Goal: Information Seeking & Learning: Learn about a topic

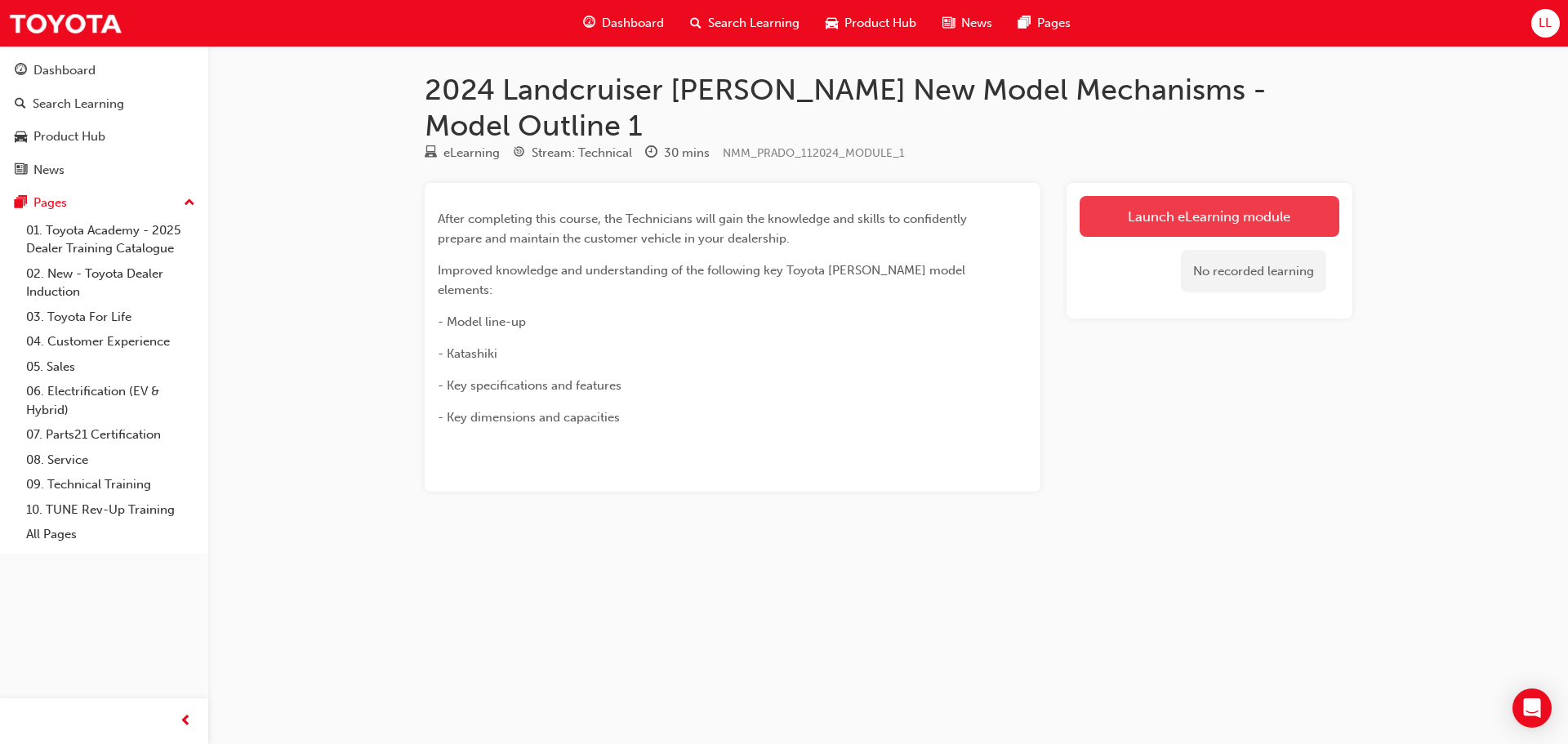
click at [1235, 196] on link "Launch eLearning module" at bounding box center [1209, 217] width 259 height 41
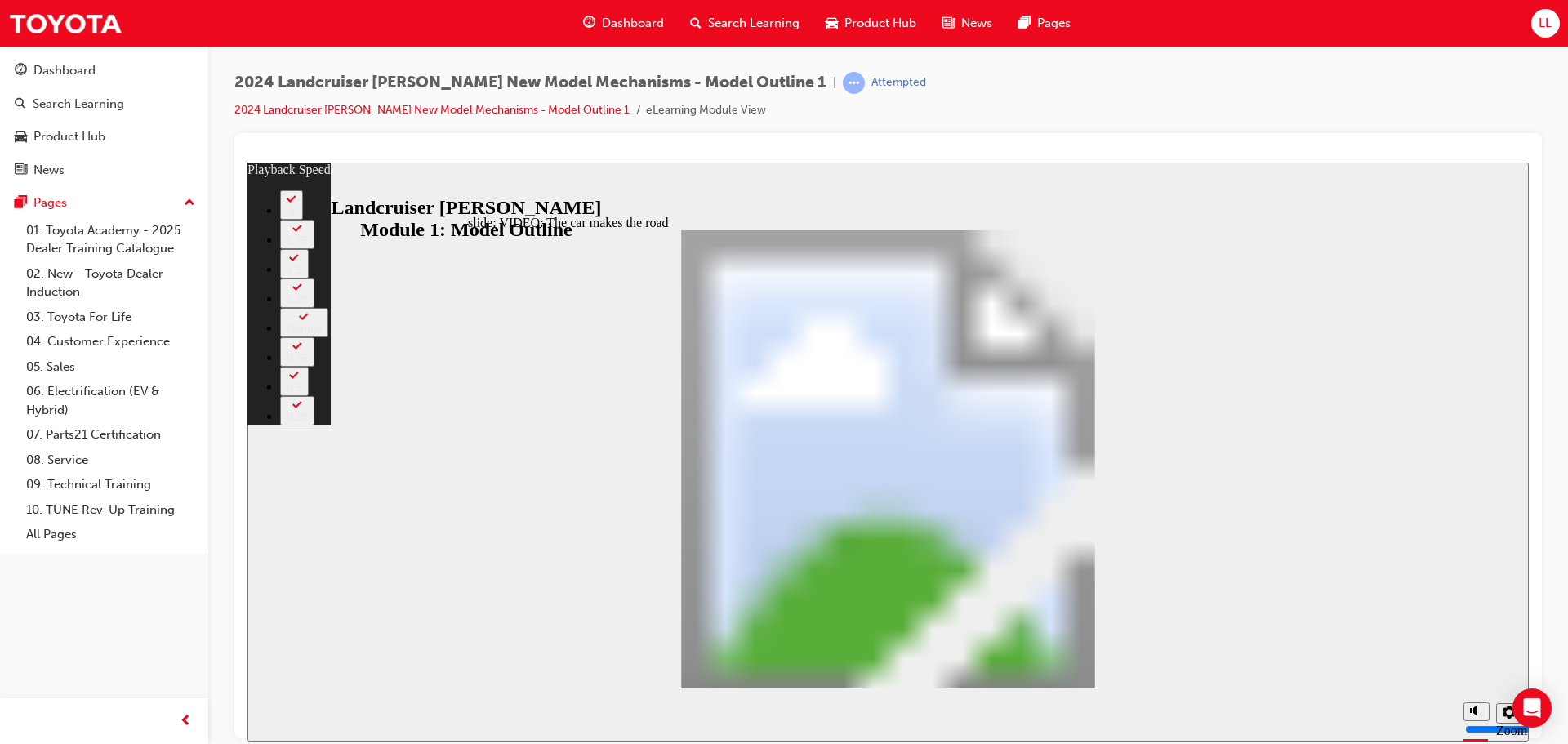
type input "0"
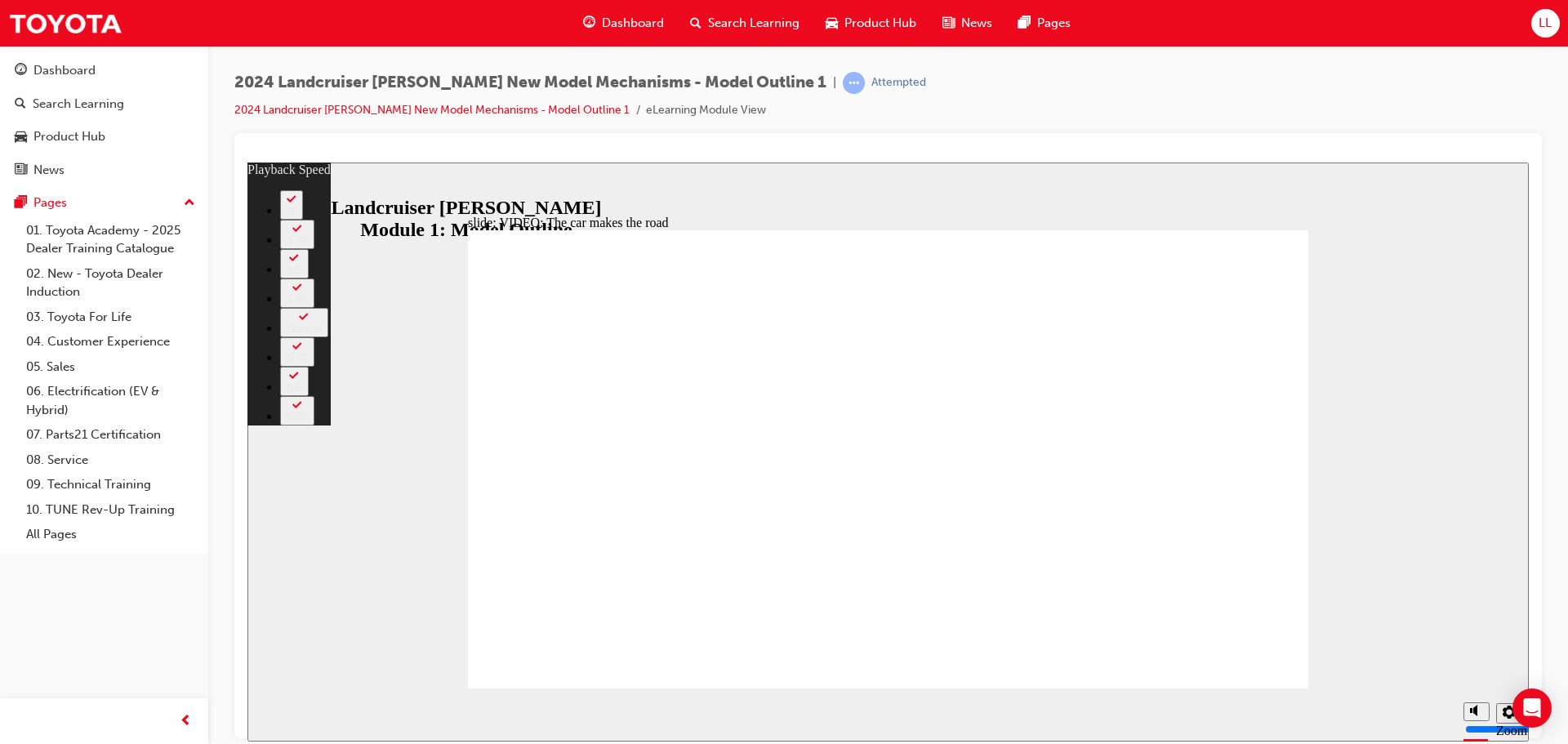
type input "0"
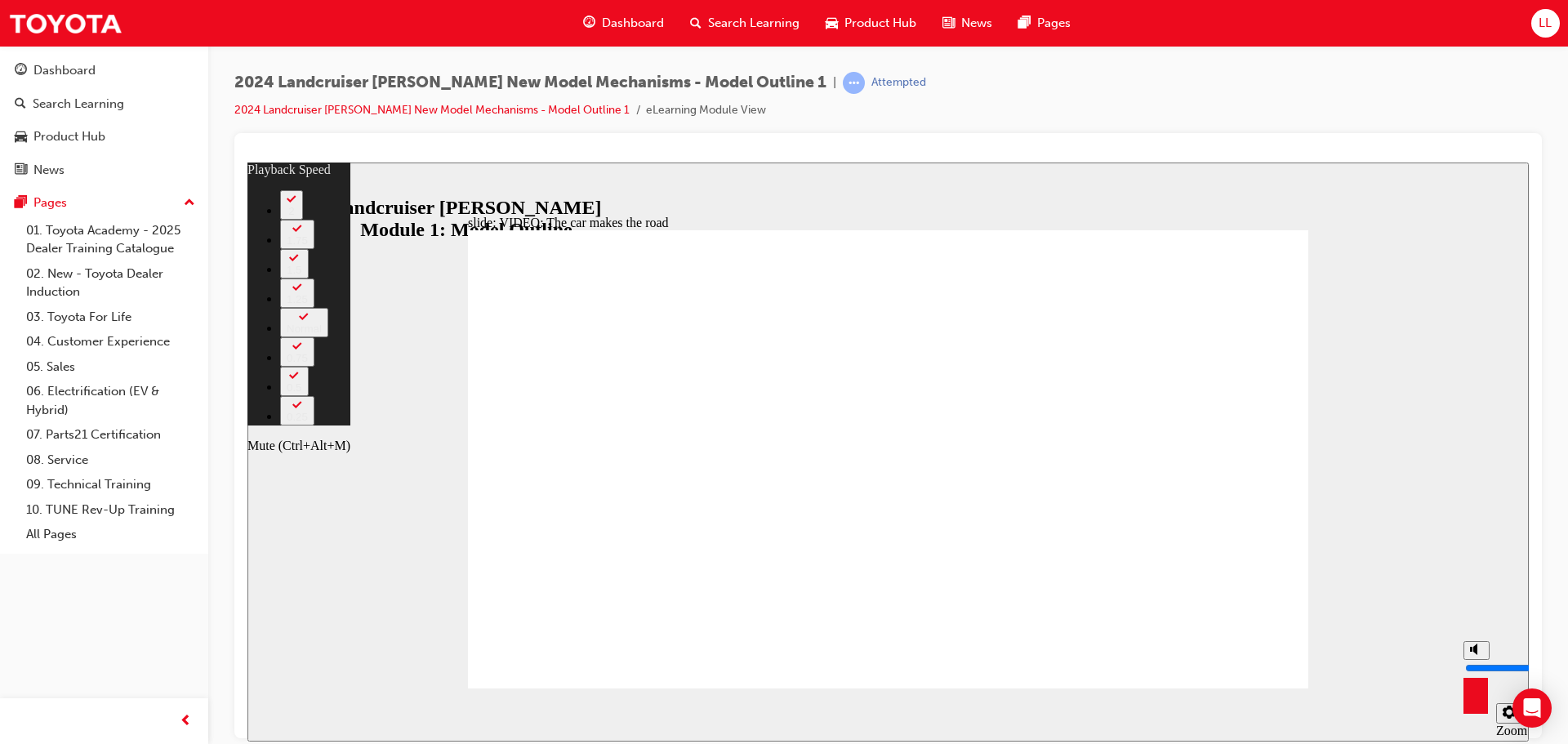
type input "9"
type input "0"
type input "9"
type input "0"
type input "10"
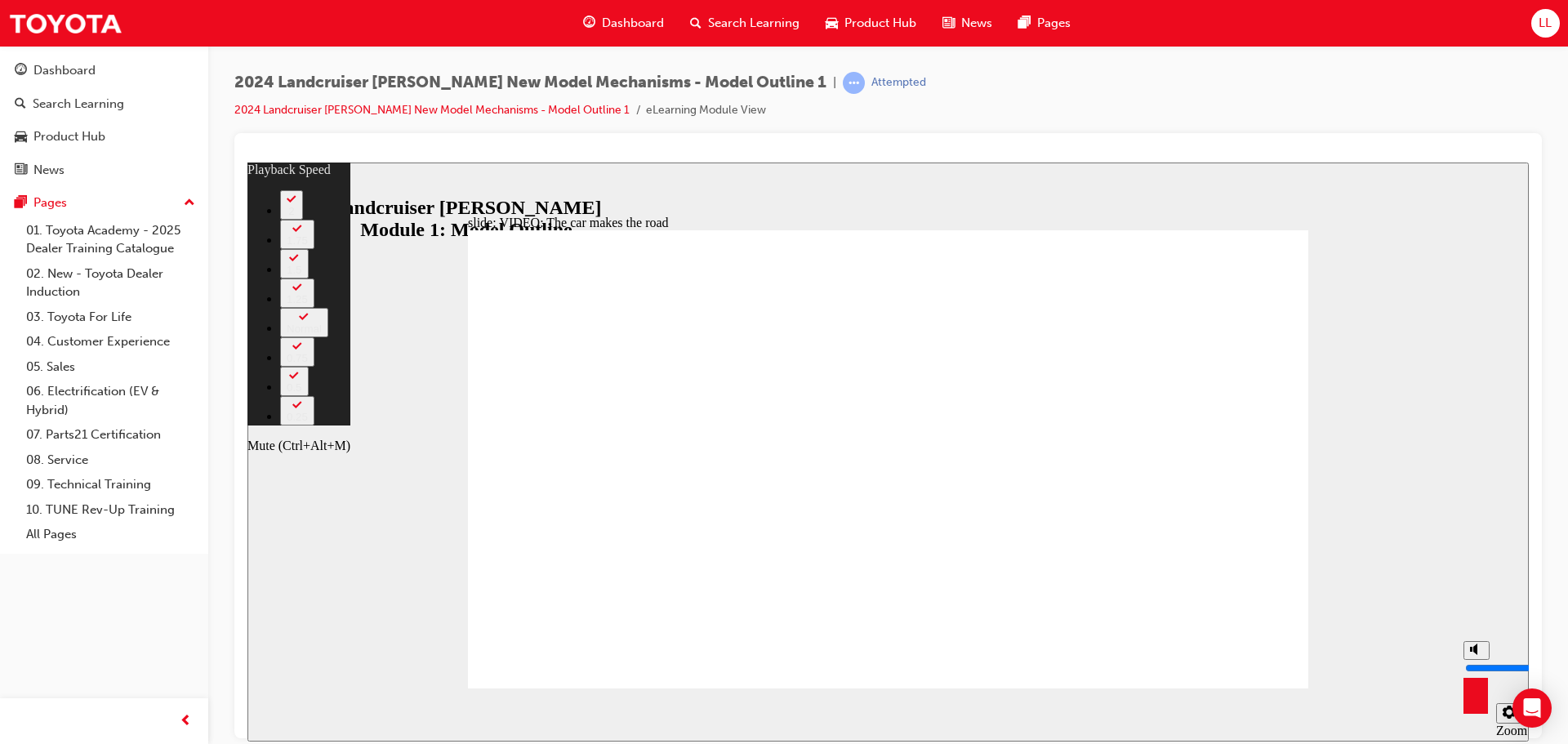
type input "0"
type input "10"
type input "0"
drag, startPoint x: 1477, startPoint y: 647, endPoint x: 1477, endPoint y: 631, distance: 16.0
type input "10"
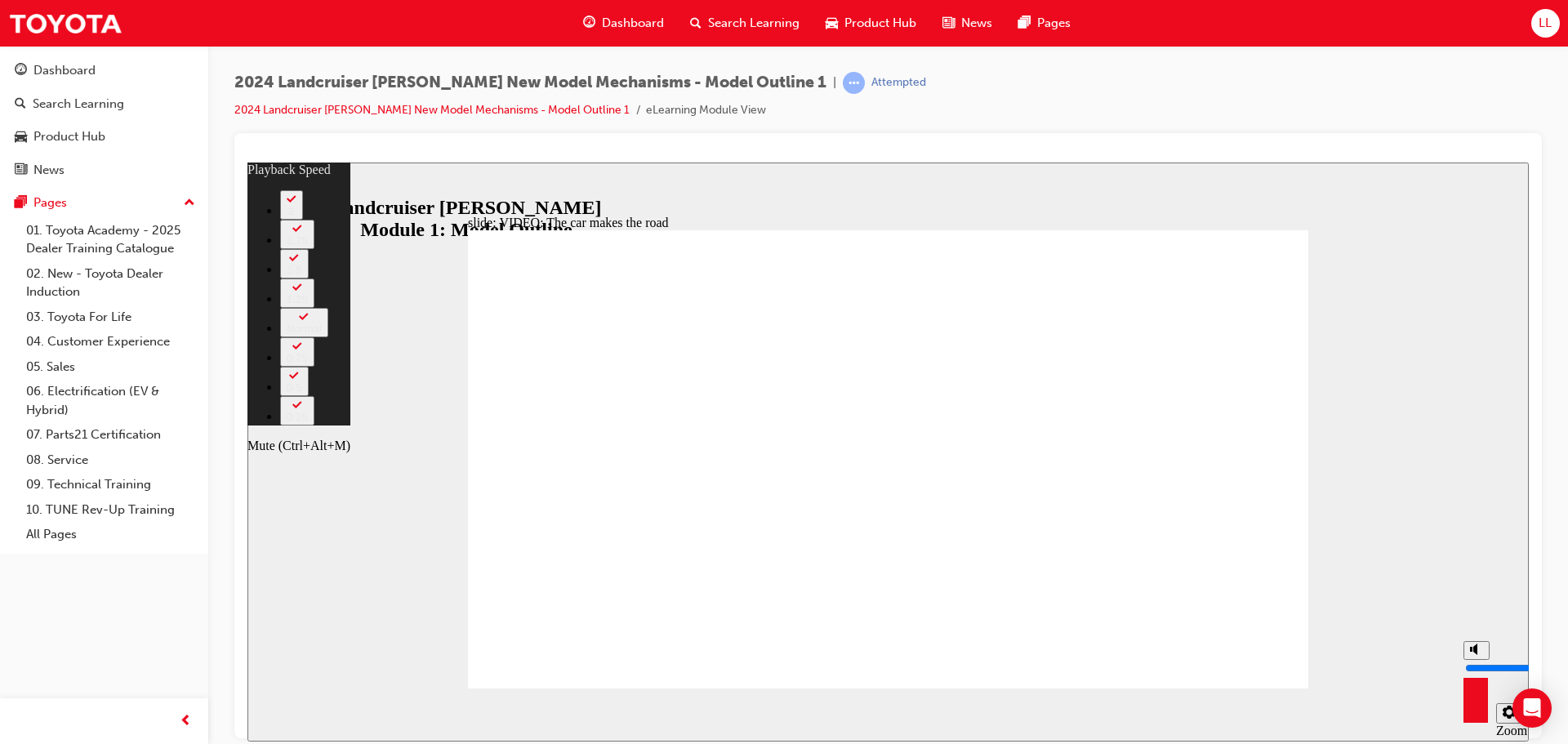
click at [1477, 661] on input "volume" at bounding box center [1518, 667] width 105 height 13
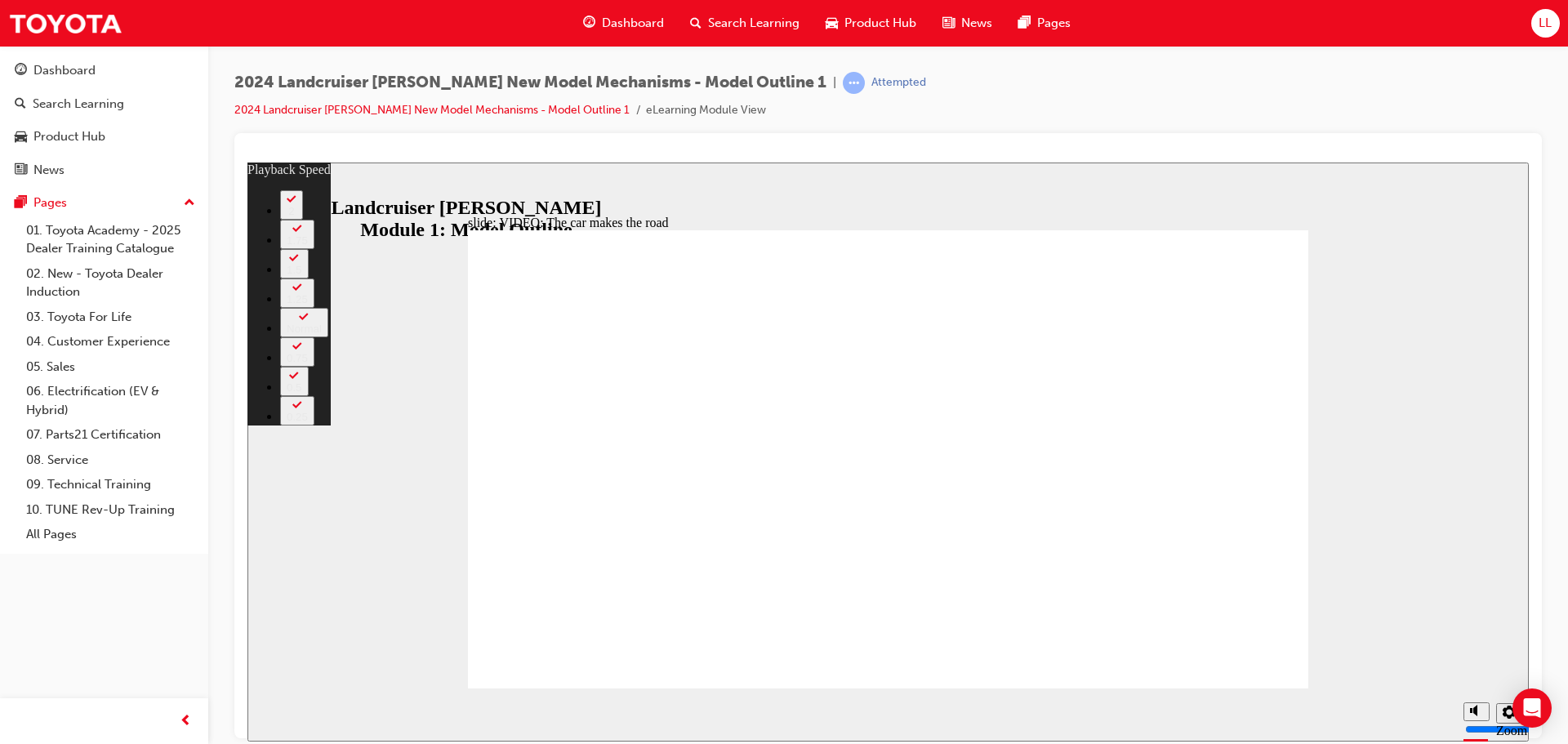
type input "86"
